Goal: Information Seeking & Learning: Learn about a topic

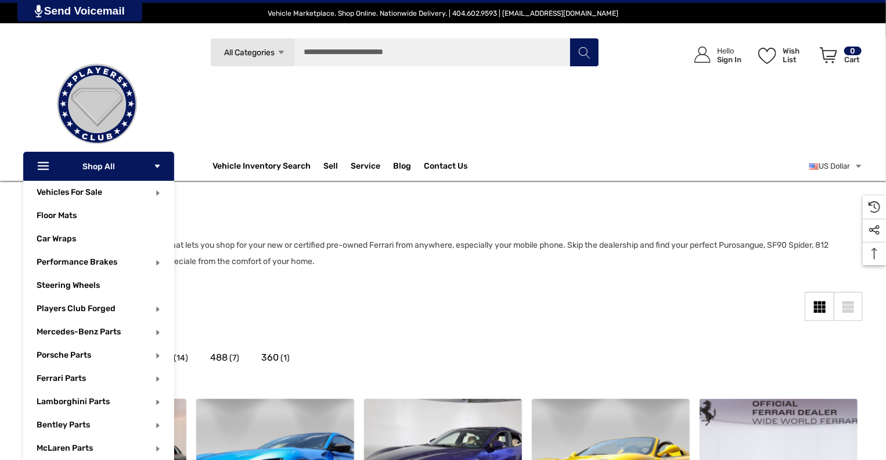
click at [41, 164] on icon "Icon Line Icon Line" at bounding box center [44, 166] width 17 height 13
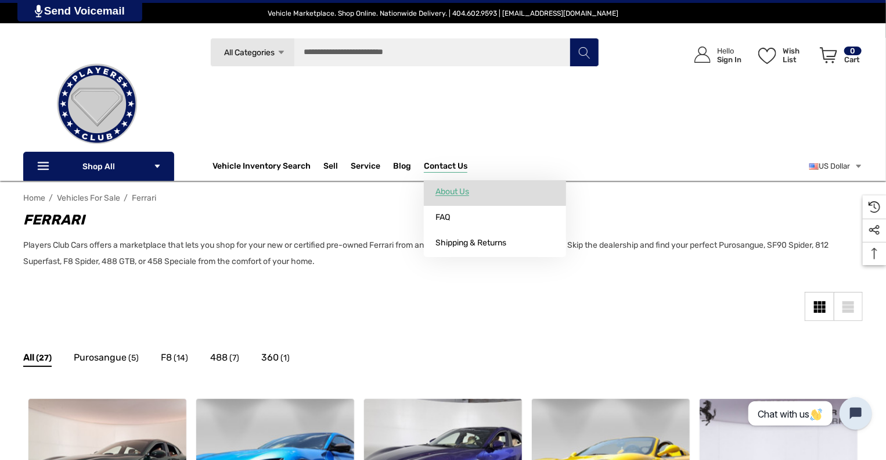
click at [444, 191] on span "About Us" at bounding box center [453, 191] width 34 height 10
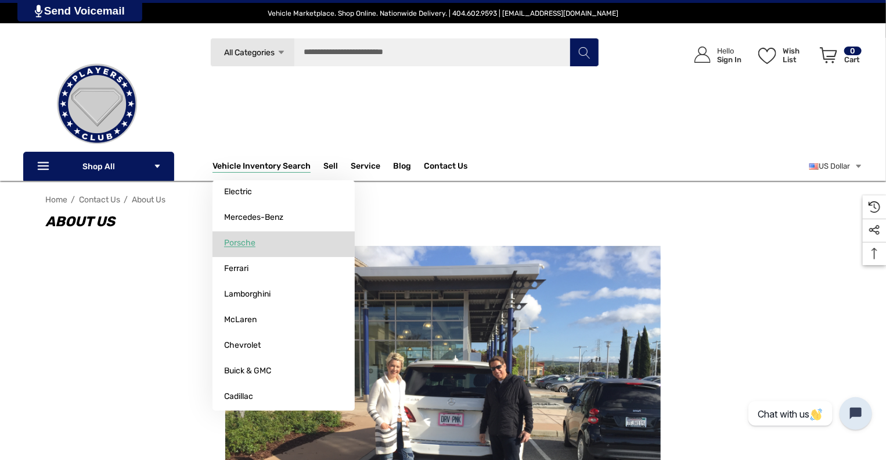
click at [245, 247] on span "Porsche" at bounding box center [239, 243] width 31 height 10
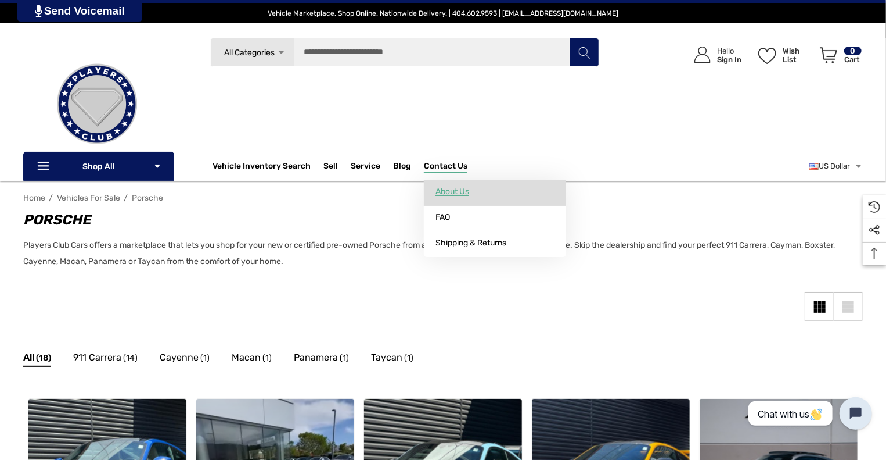
click at [448, 191] on span "About Us" at bounding box center [453, 191] width 34 height 10
